Goal: Transaction & Acquisition: Purchase product/service

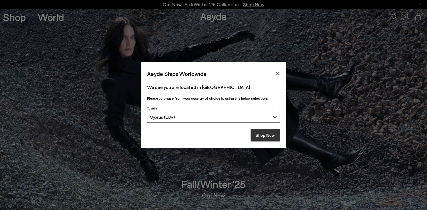
click at [267, 137] on button "Shop Now" at bounding box center [264, 135] width 29 height 12
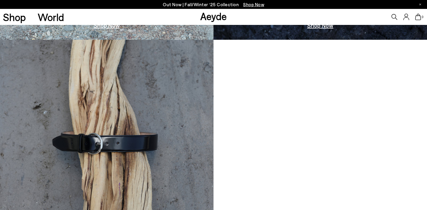
scroll to position [424, 0]
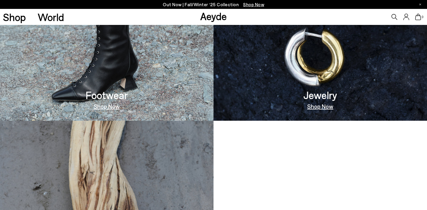
click at [313, 109] on link "Shop Now" at bounding box center [320, 106] width 26 height 6
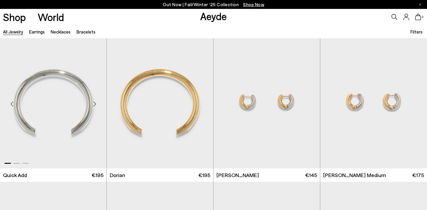
scroll to position [152, 0]
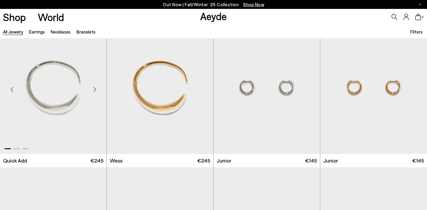
scroll to position [613, 0]
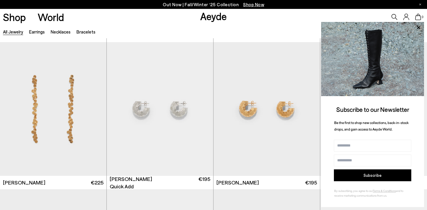
scroll to position [1326, 0]
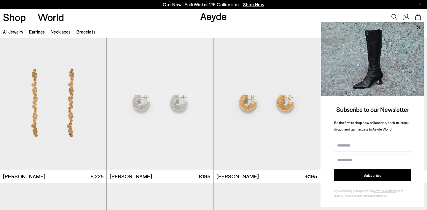
click at [419, 27] on icon at bounding box center [418, 27] width 3 height 3
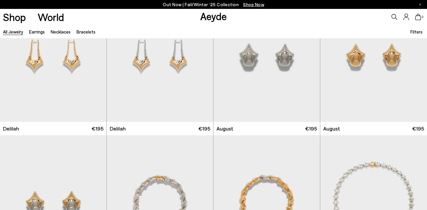
scroll to position [1904, 0]
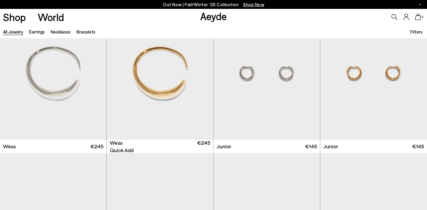
scroll to position [621, 0]
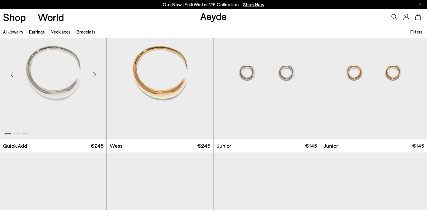
click at [83, 97] on img "1 / 3" at bounding box center [53, 72] width 106 height 134
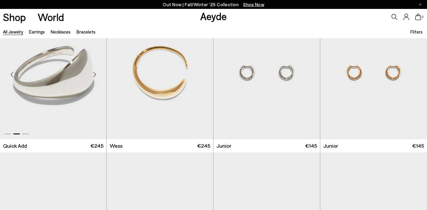
click at [76, 89] on img "2 / 3" at bounding box center [53, 72] width 106 height 134
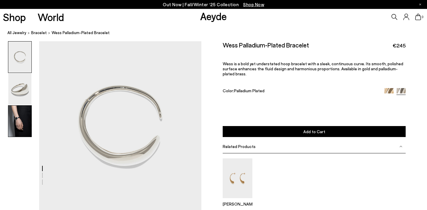
click at [27, 116] on img at bounding box center [19, 120] width 23 height 31
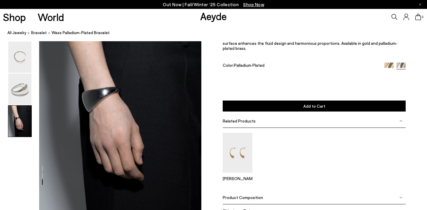
scroll to position [428, 0]
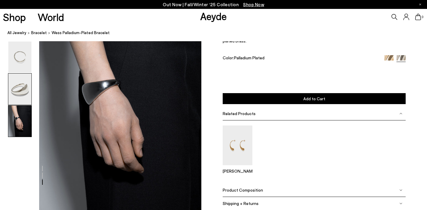
click at [27, 92] on img at bounding box center [19, 88] width 23 height 31
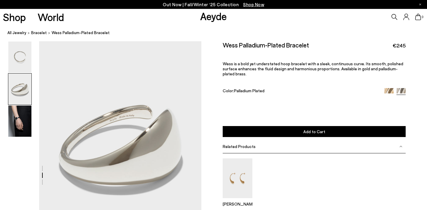
scroll to position [170, 0]
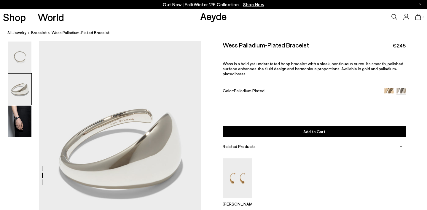
click at [23, 74] on img at bounding box center [19, 88] width 23 height 31
click at [23, 68] on img at bounding box center [19, 56] width 23 height 31
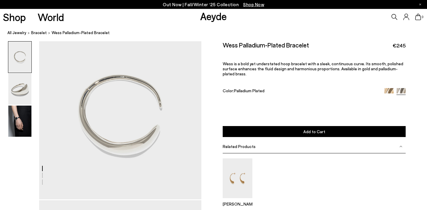
scroll to position [0, 0]
